Goal: Information Seeking & Learning: Learn about a topic

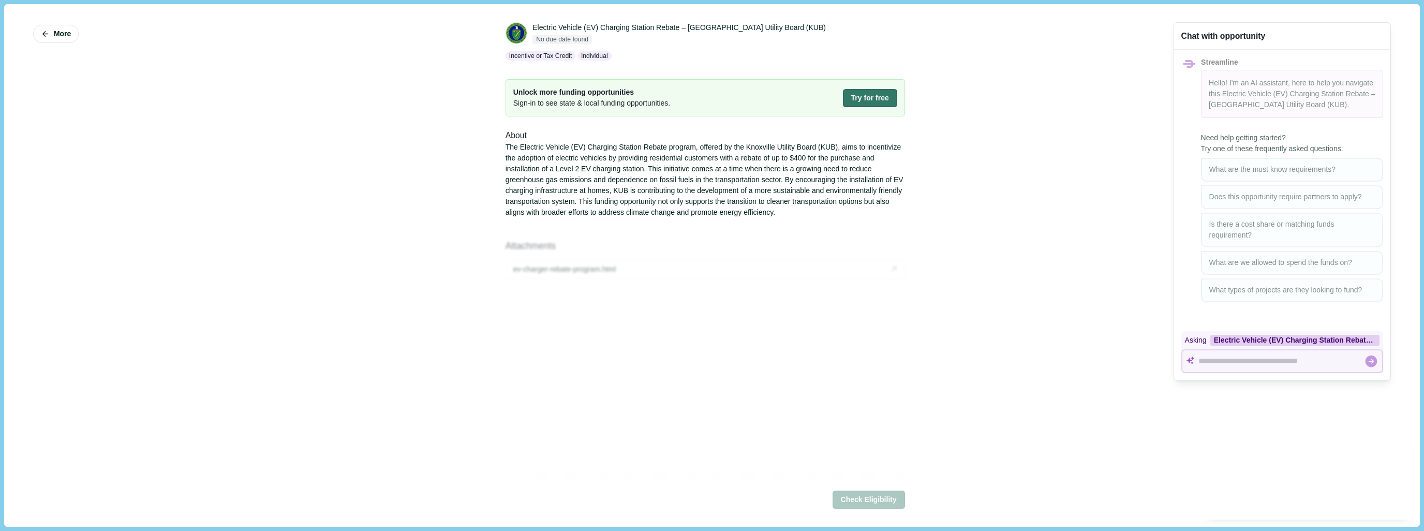
click at [1096, 247] on div "More Electric Vehicle (EV) Charging Station Rebate – Knoxville Utility Board (K…" at bounding box center [711, 265] width 1401 height 508
click at [44, 32] on icon "button" at bounding box center [45, 34] width 6 height 6
